Goal: Information Seeking & Learning: Learn about a topic

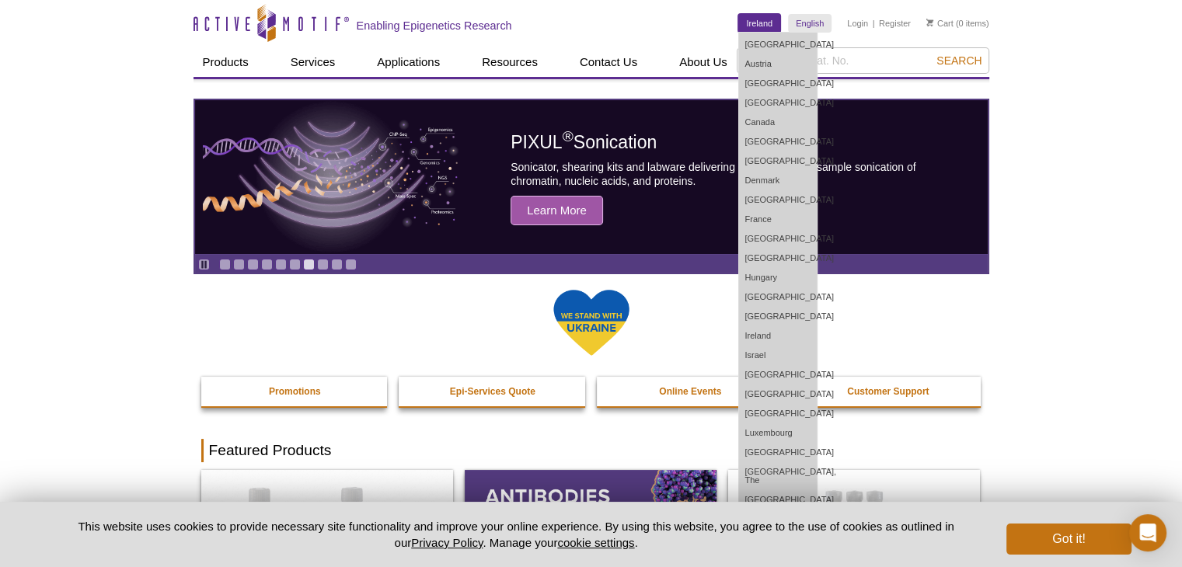
click at [758, 30] on link "Ireland" at bounding box center [759, 23] width 42 height 19
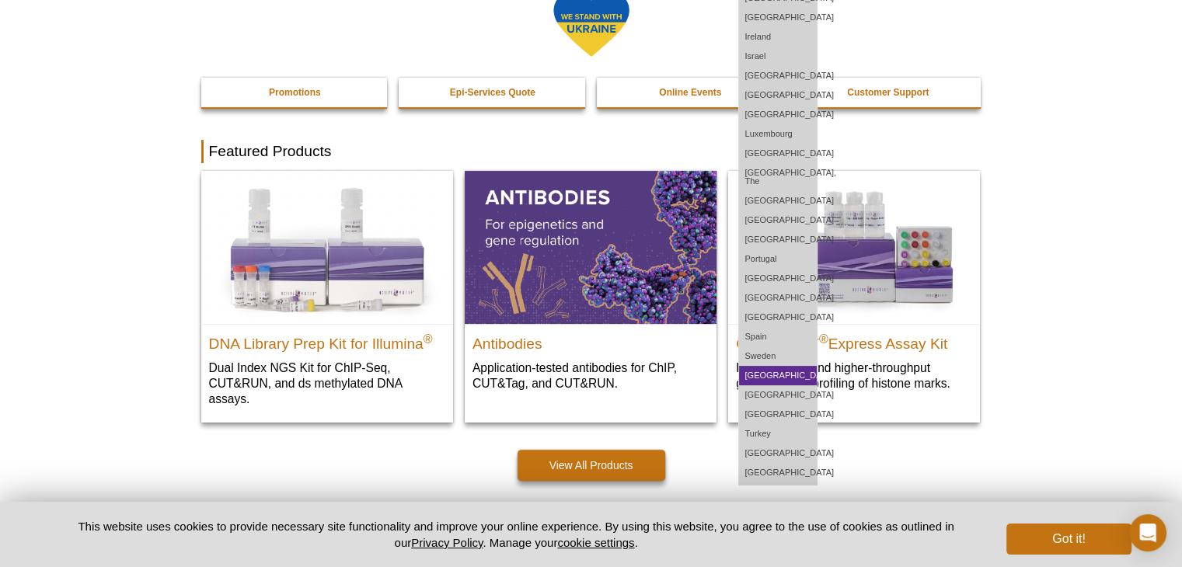
scroll to position [311, 0]
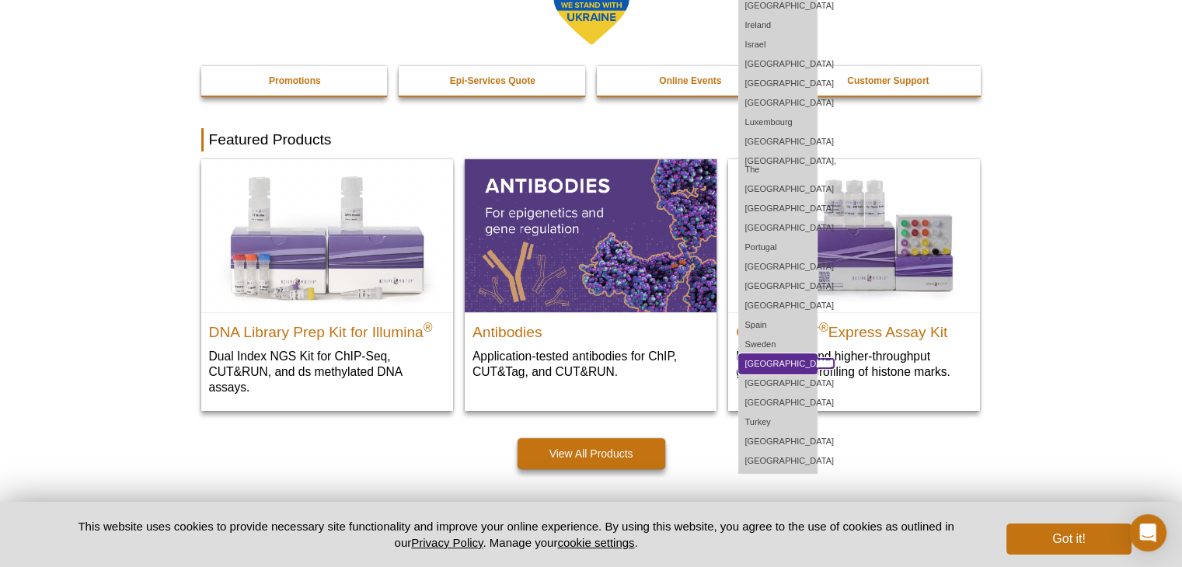
click at [778, 354] on link "[GEOGRAPHIC_DATA]" at bounding box center [778, 363] width 78 height 19
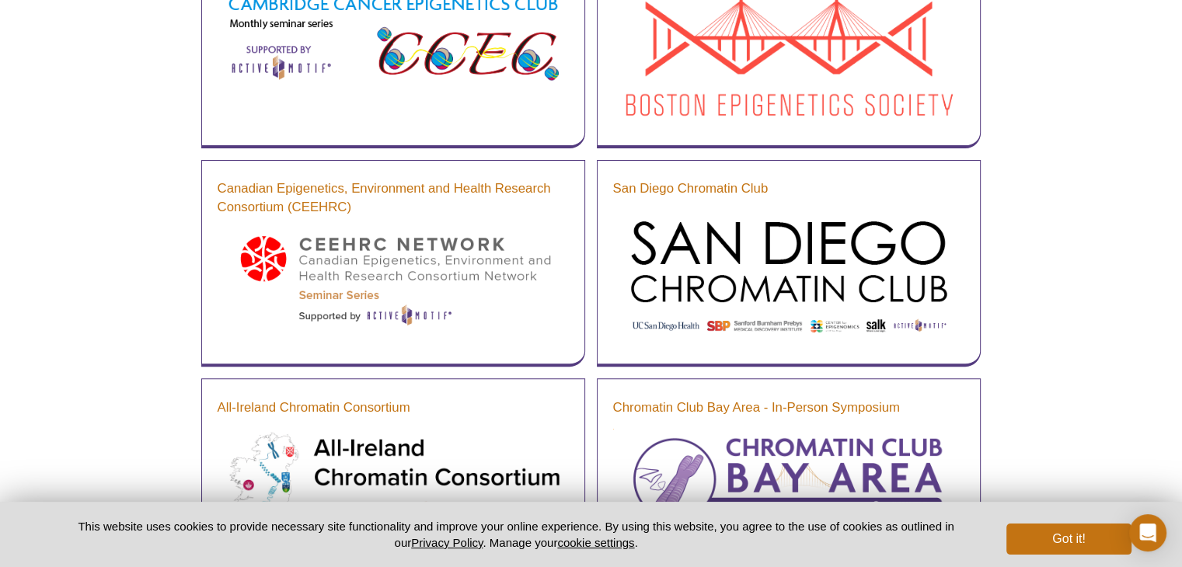
scroll to position [466, 0]
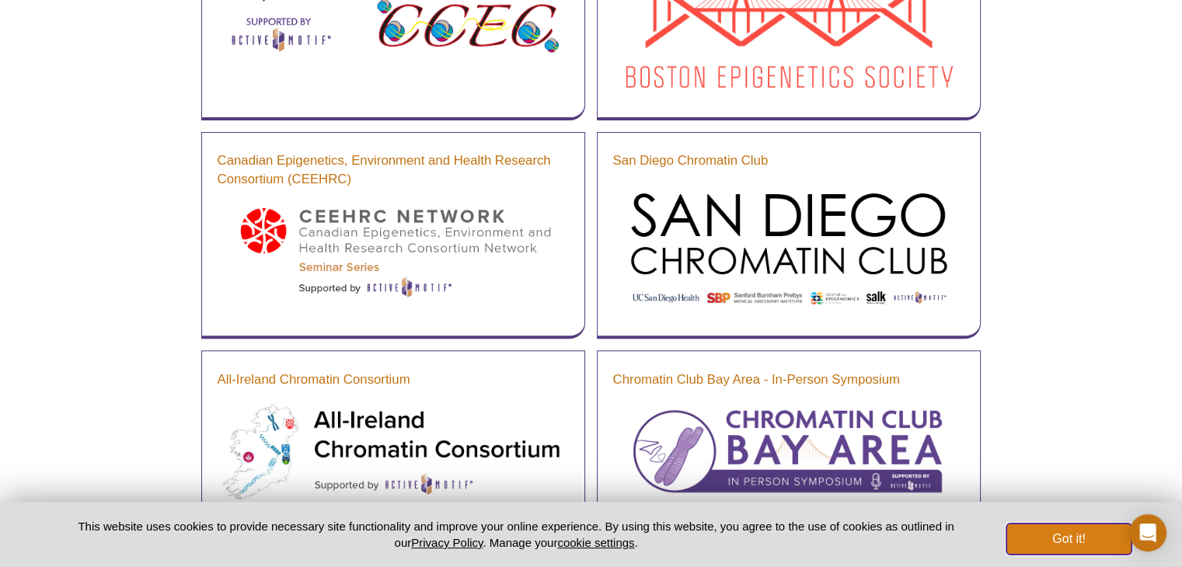
click at [1064, 541] on button "Got it!" at bounding box center [1068, 539] width 124 height 31
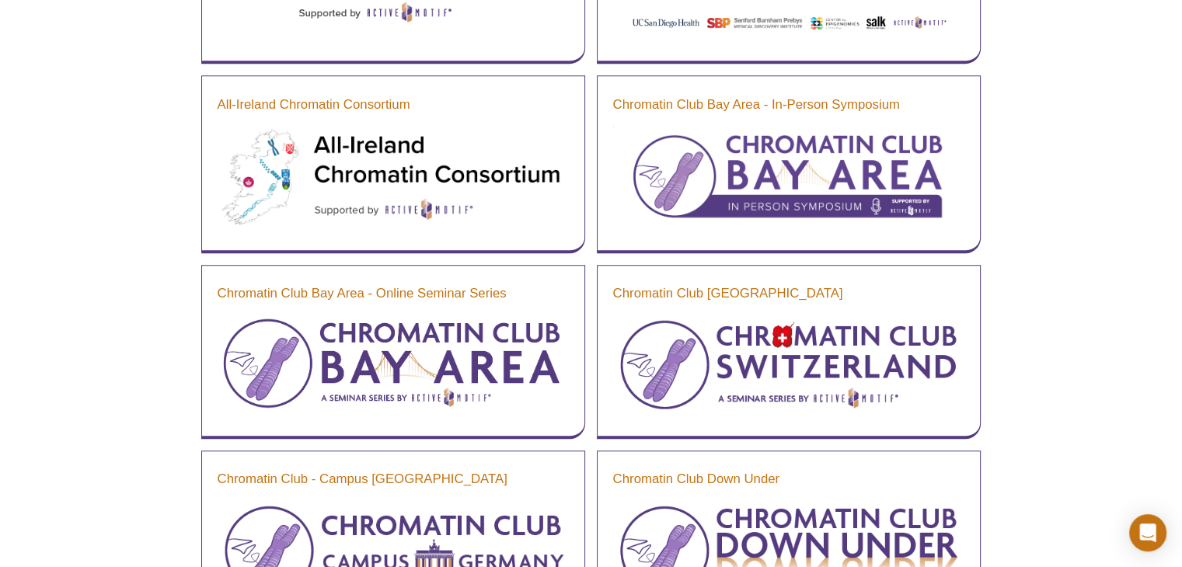
scroll to position [776, 0]
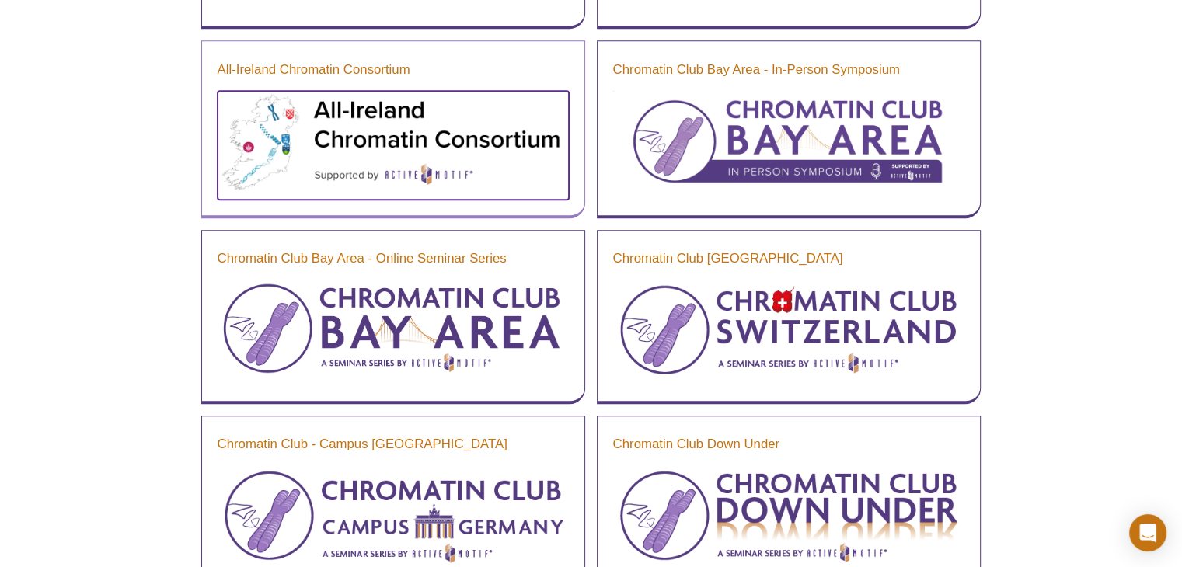
click at [432, 101] on img at bounding box center [393, 143] width 351 height 105
